Goal: Complete application form

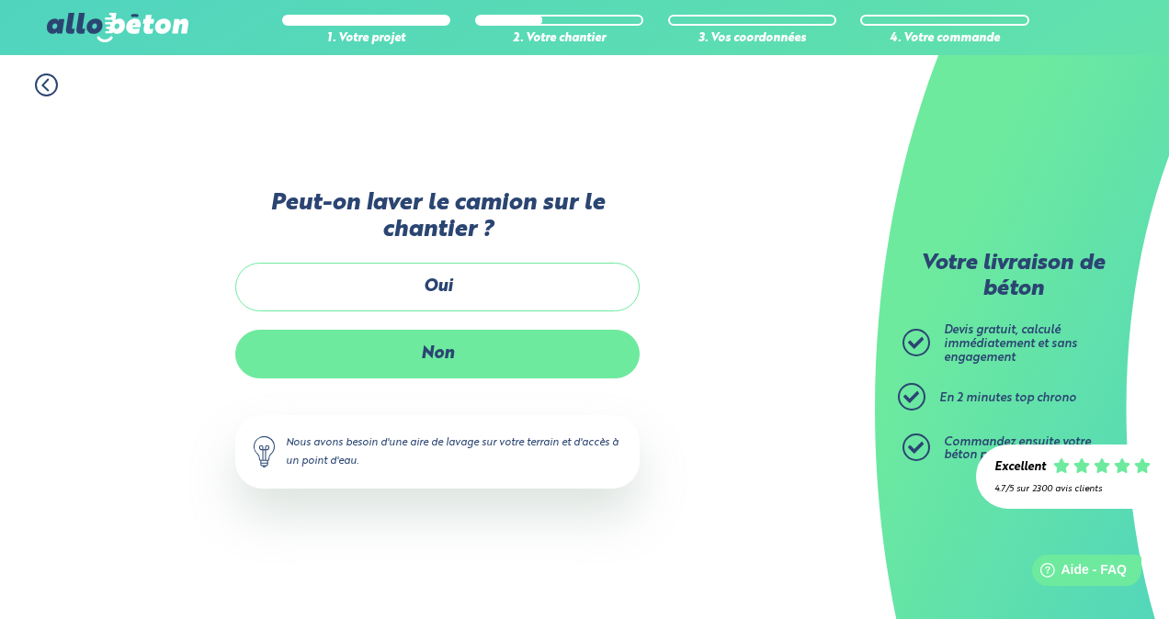
click at [474, 333] on label "Non" at bounding box center [437, 354] width 404 height 49
click at [0, 0] on input "Non" at bounding box center [0, 0] width 0 height 0
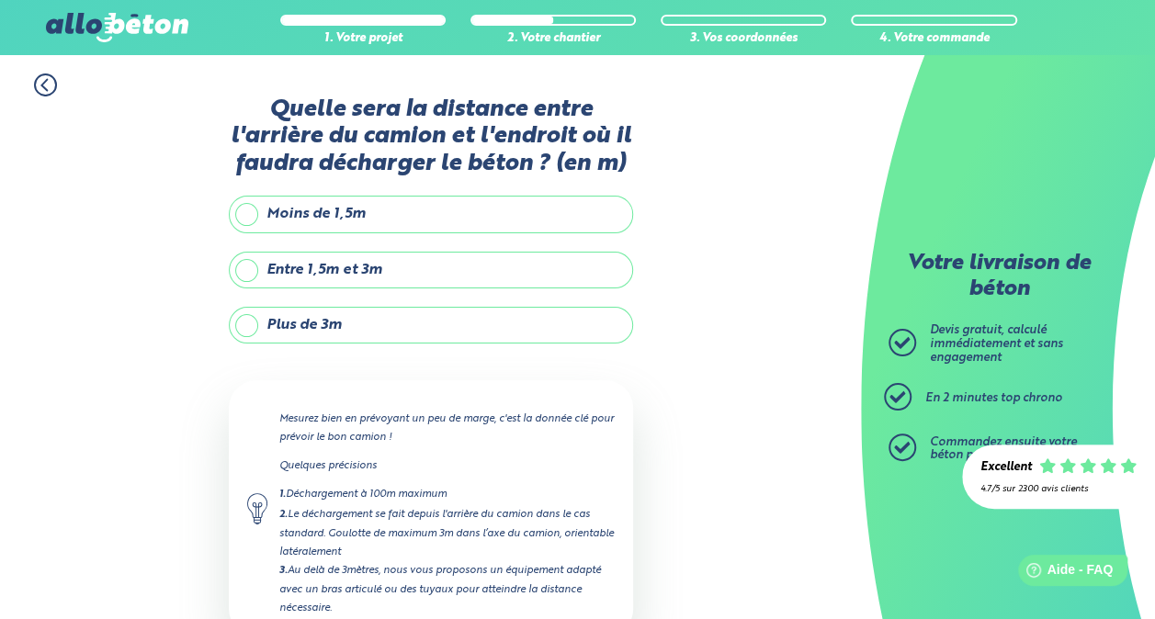
click at [374, 321] on label "Plus de 3m" at bounding box center [431, 325] width 404 height 37
click at [0, 0] on input "Plus de 3m" at bounding box center [0, 0] width 0 height 0
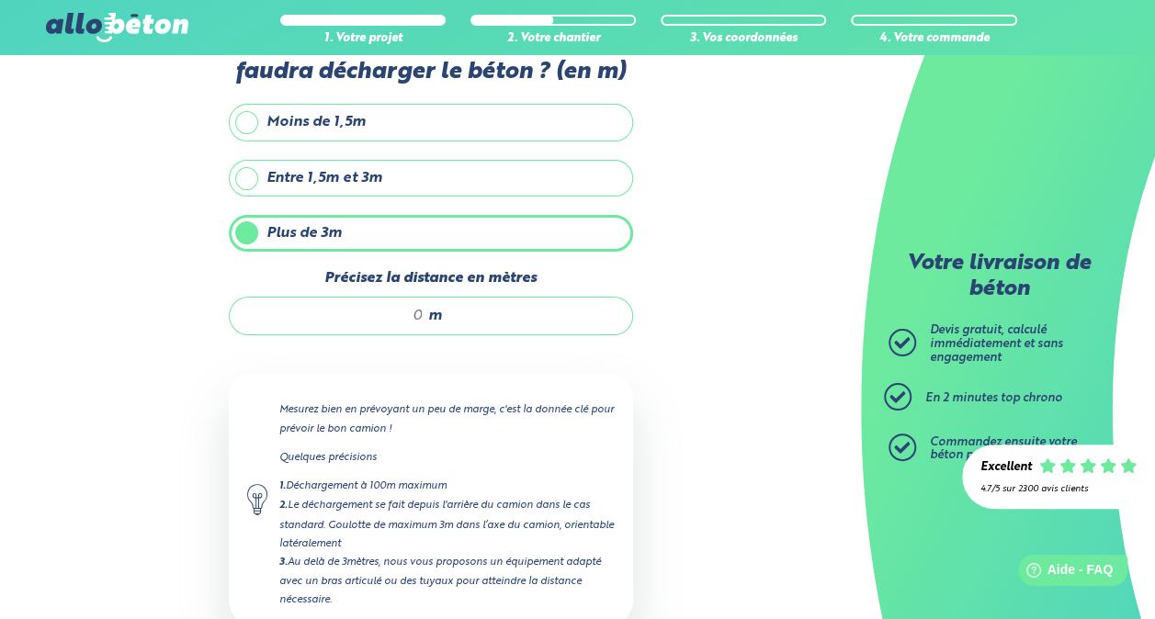
scroll to position [184, 0]
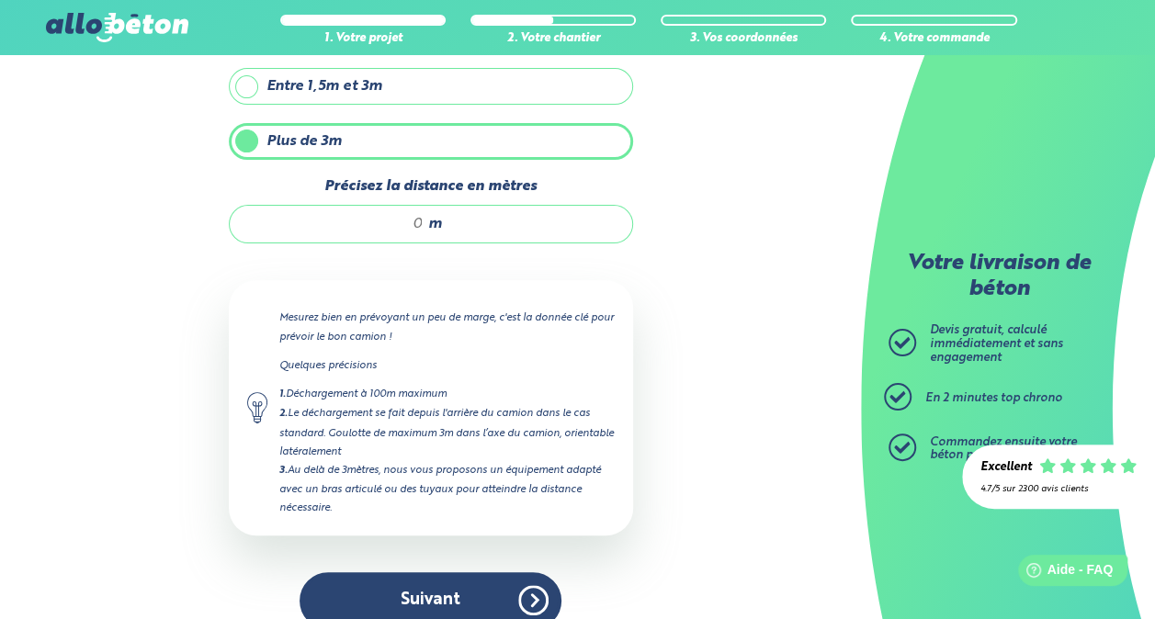
click at [390, 217] on input "Précisez la distance en mètres" at bounding box center [335, 224] width 175 height 18
type input "1"
type input "5"
click at [421, 225] on input "6" at bounding box center [335, 224] width 175 height 18
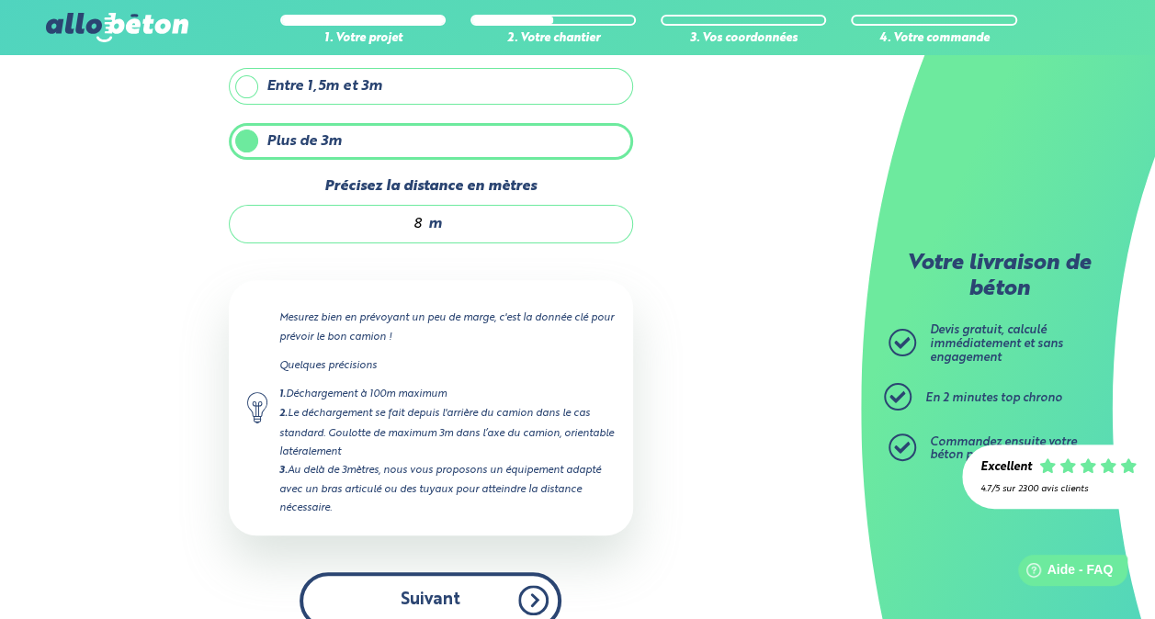
type input "8"
click at [438, 600] on button "Suivant" at bounding box center [430, 600] width 262 height 56
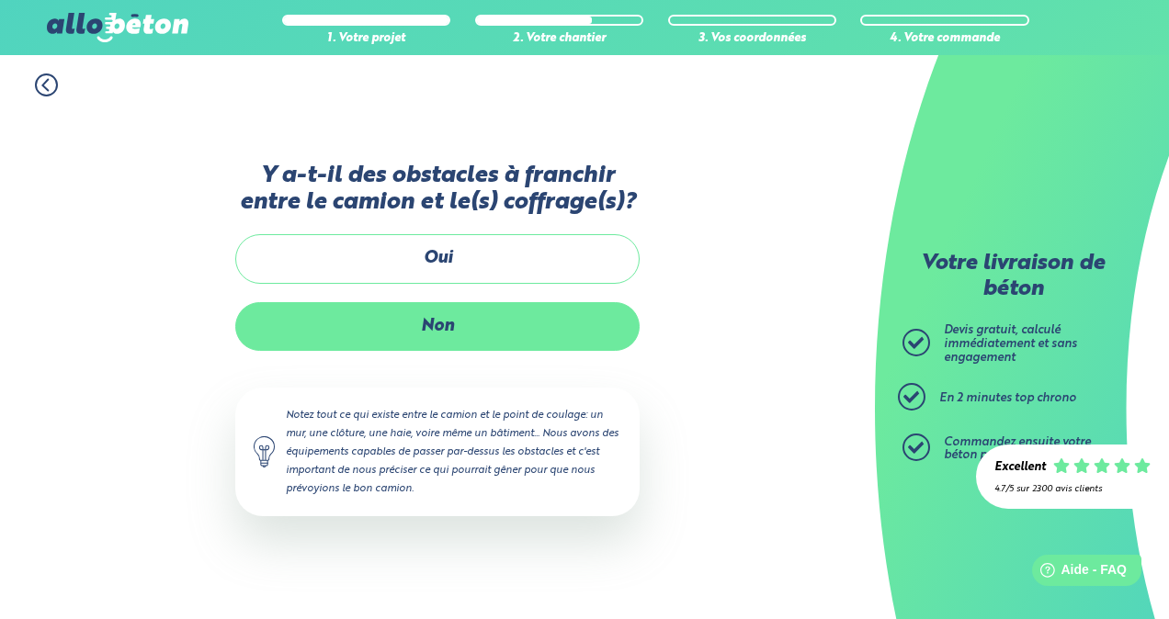
click at [522, 303] on label "Non" at bounding box center [437, 326] width 404 height 49
click at [0, 0] on input "Non" at bounding box center [0, 0] width 0 height 0
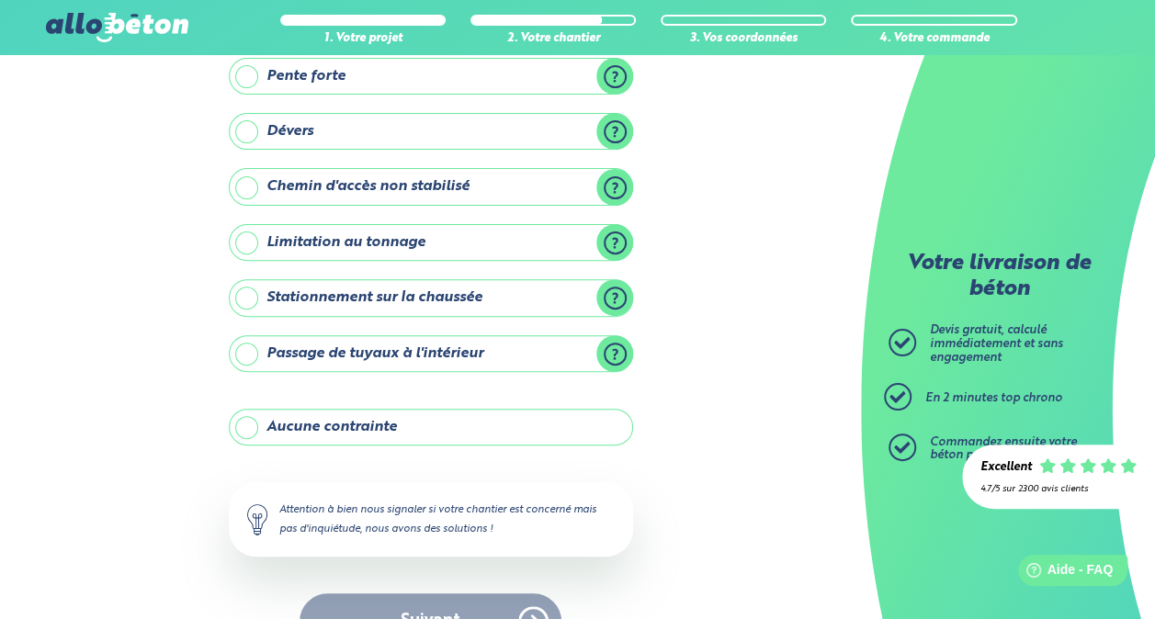
scroll to position [227, 0]
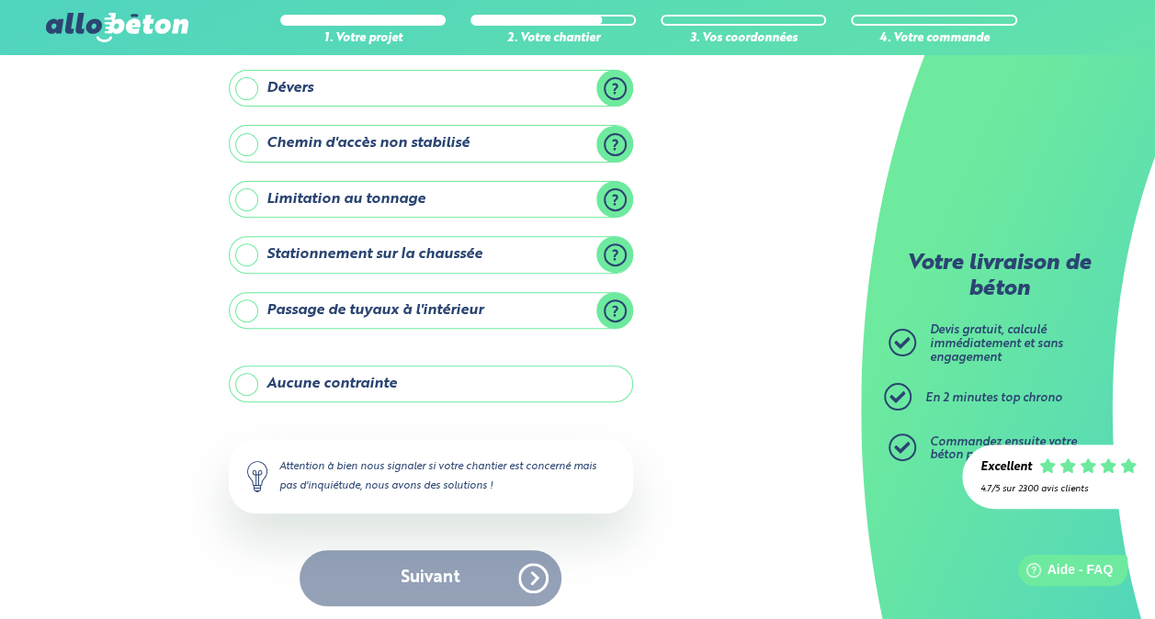
click at [390, 373] on label "Aucune contrainte" at bounding box center [431, 384] width 404 height 37
click at [0, 0] on input "Aucune contrainte" at bounding box center [0, 0] width 0 height 0
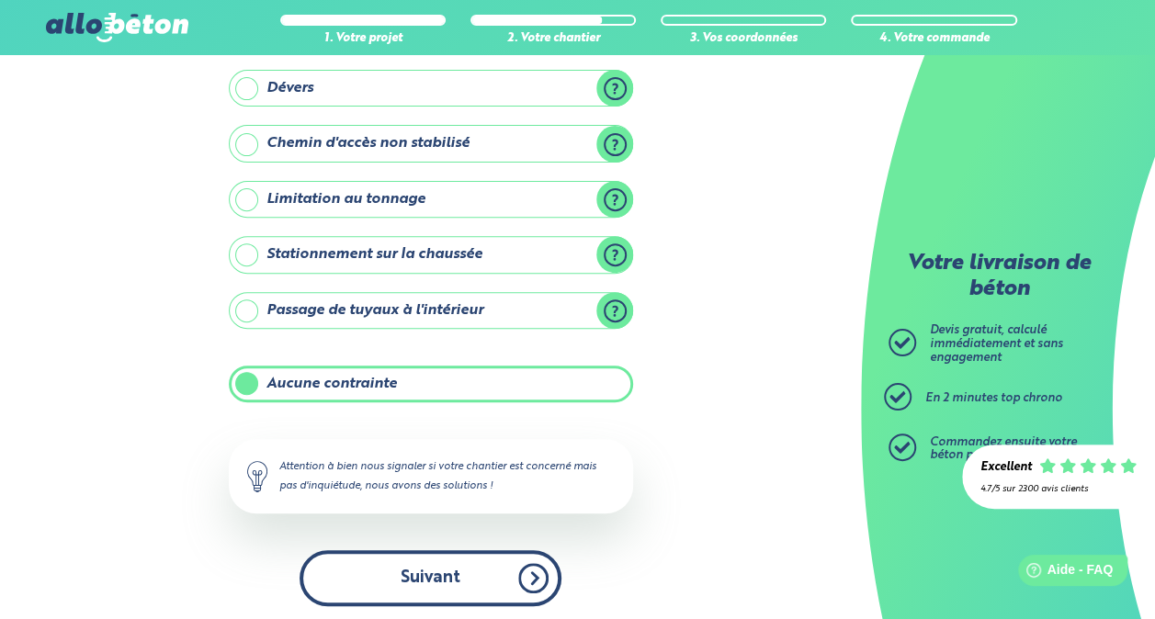
click at [423, 566] on button "Suivant" at bounding box center [430, 578] width 262 height 56
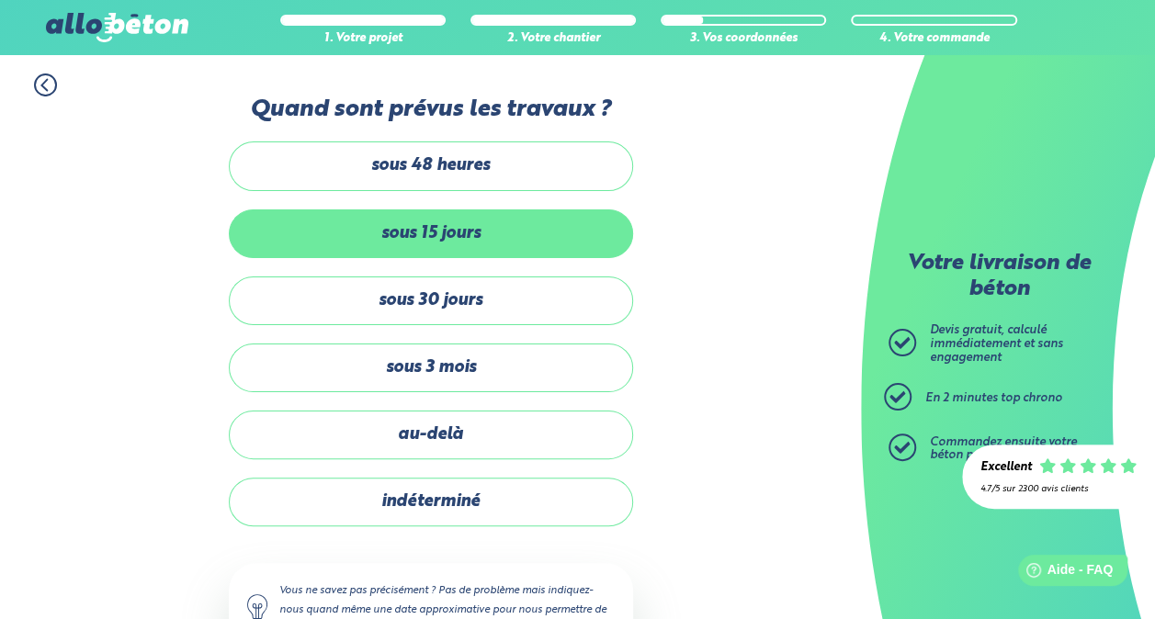
click at [461, 248] on label "sous 15 jours" at bounding box center [431, 233] width 404 height 49
click at [0, 0] on input "sous 15 jours" at bounding box center [0, 0] width 0 height 0
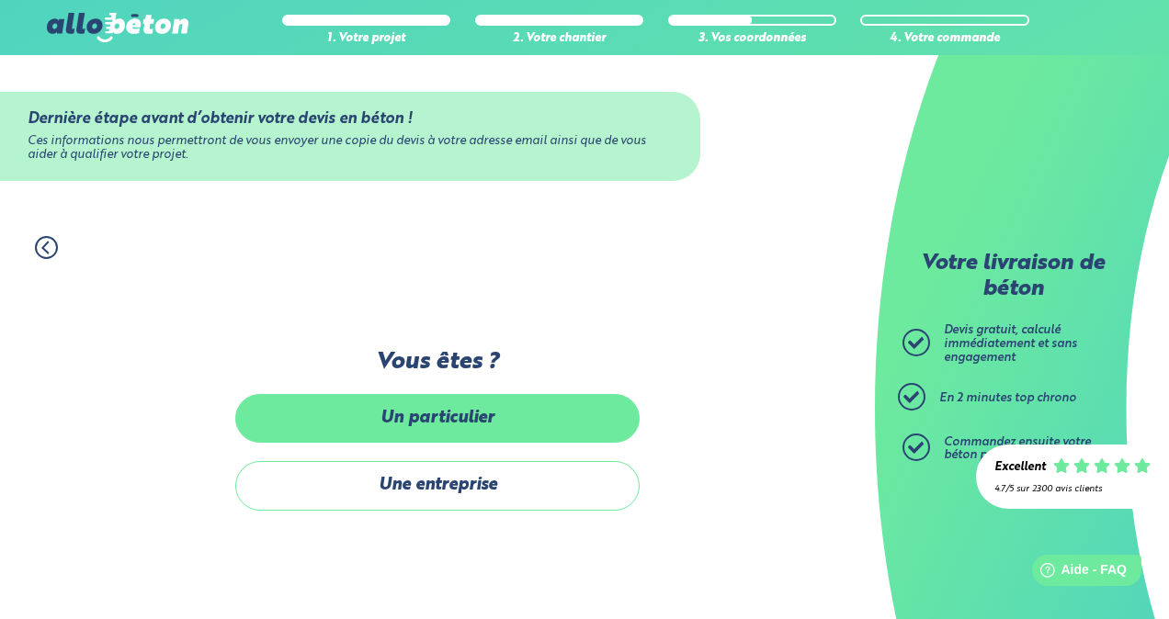
click at [481, 426] on label "Un particulier" at bounding box center [437, 418] width 404 height 49
click at [0, 0] on input "Un particulier" at bounding box center [0, 0] width 0 height 0
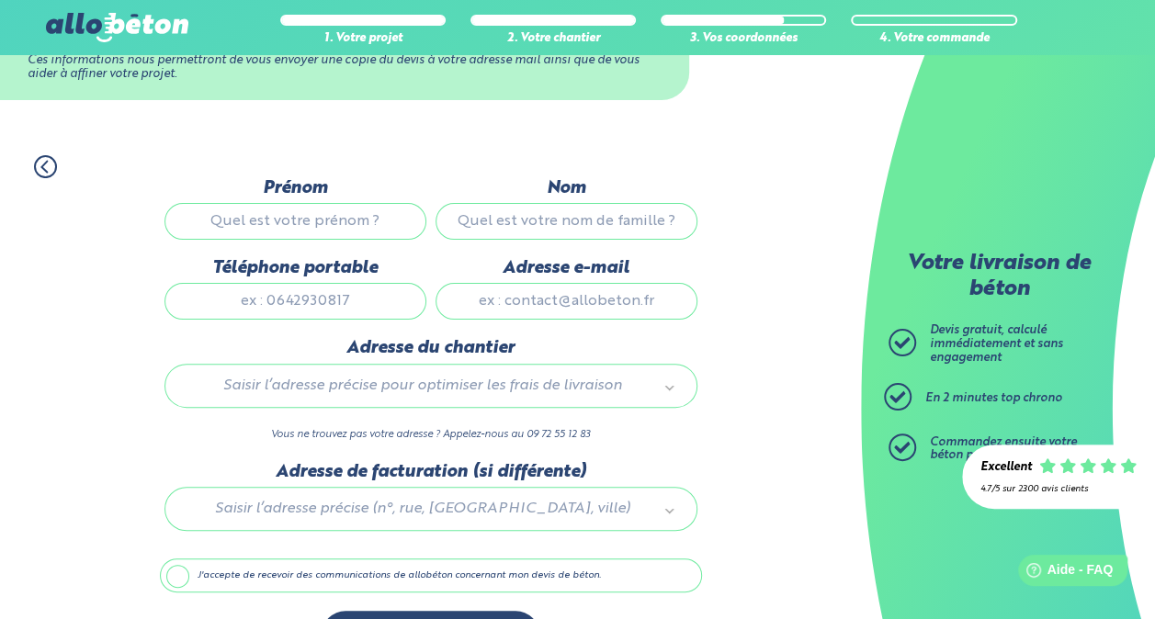
scroll to position [135, 0]
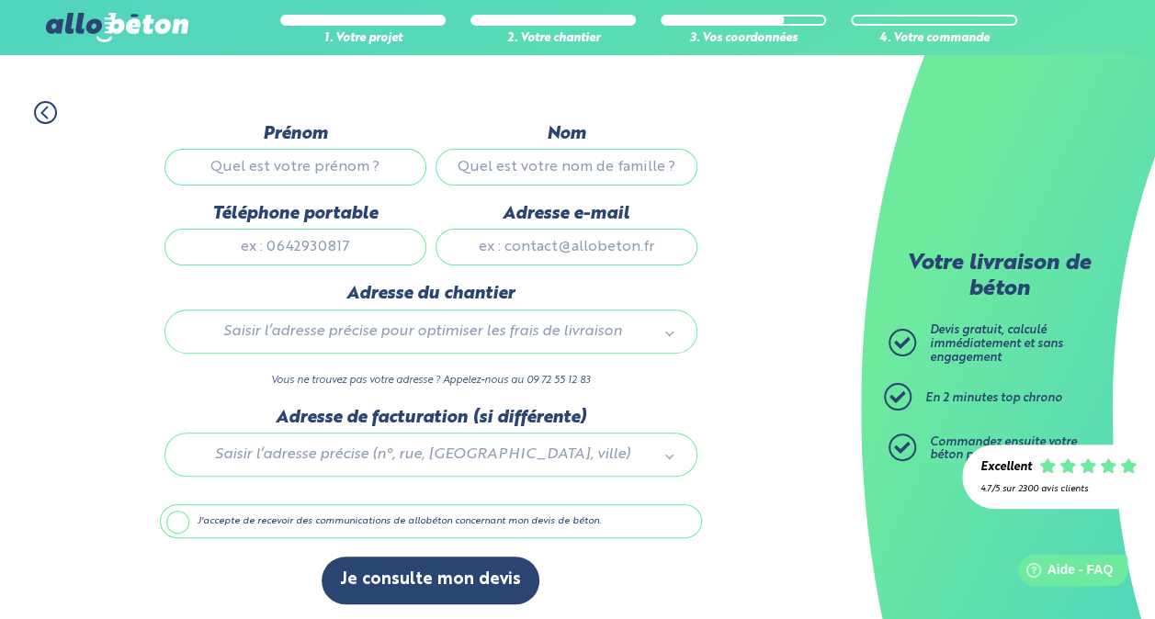
click at [317, 514] on label "J'accepte de recevoir des communications de allobéton concernant mon devis de b…" at bounding box center [431, 521] width 542 height 35
click at [0, 0] on input "J'accepte de recevoir des communications de allobéton concernant mon devis de b…" at bounding box center [0, 0] width 0 height 0
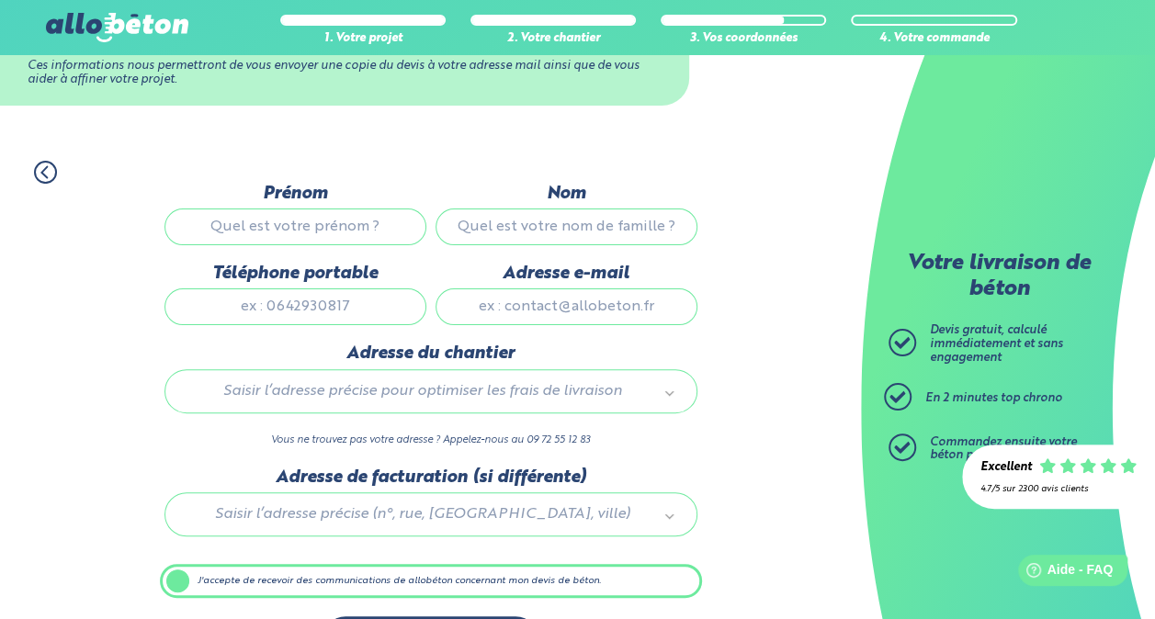
scroll to position [0, 0]
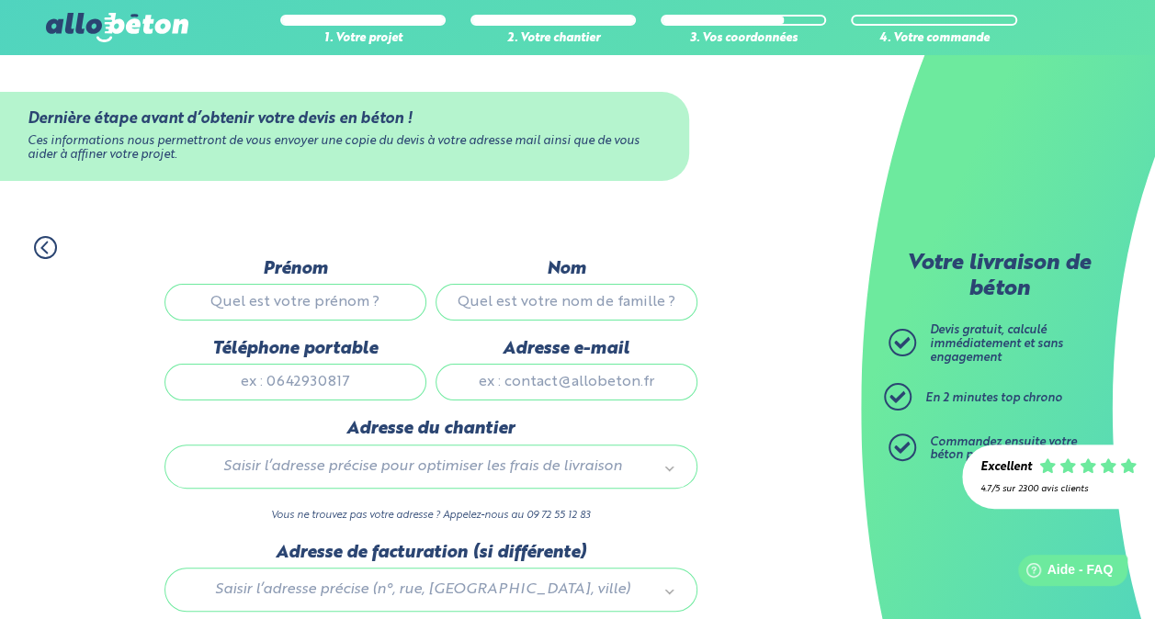
click at [293, 294] on input "Prénom" at bounding box center [295, 302] width 262 height 37
